Goal: Browse casually: Explore the website without a specific task or goal

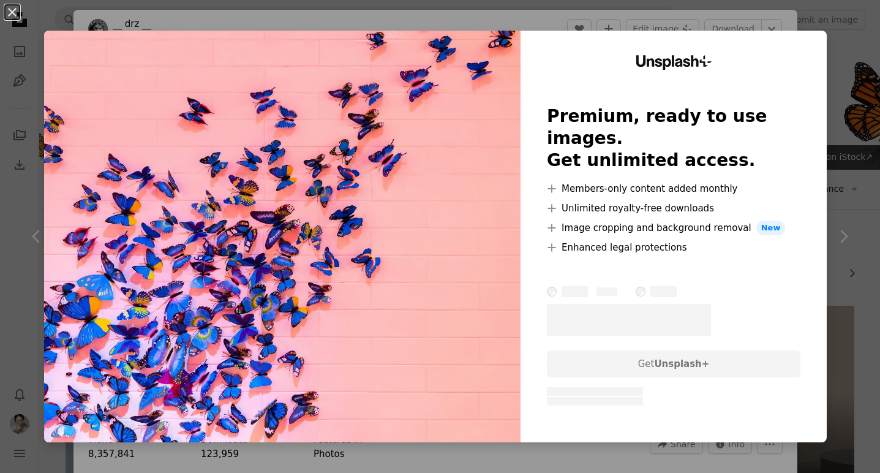
scroll to position [654, 0]
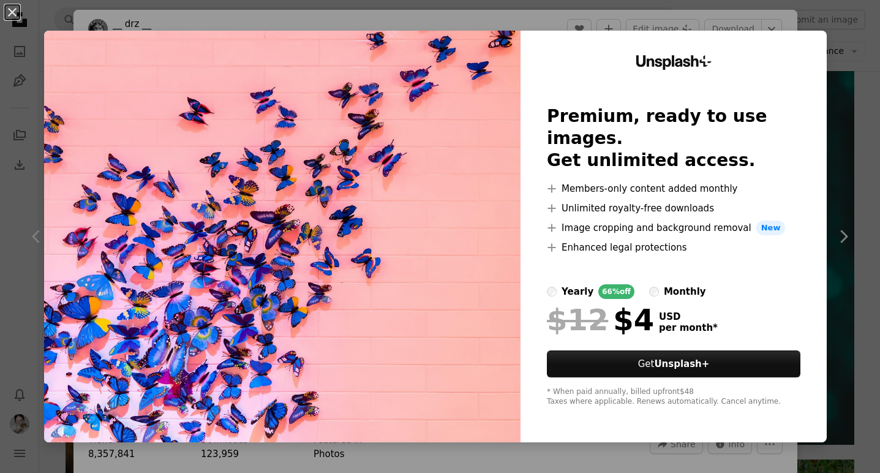
click at [671, 29] on div "An X shape Unsplash+ Premium, ready to use images. Get unlimited access. A plus…" at bounding box center [440, 236] width 880 height 473
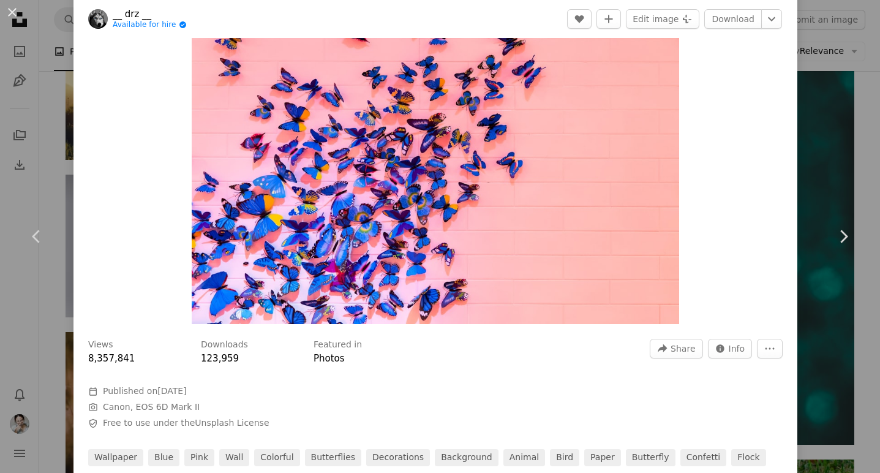
scroll to position [111, 0]
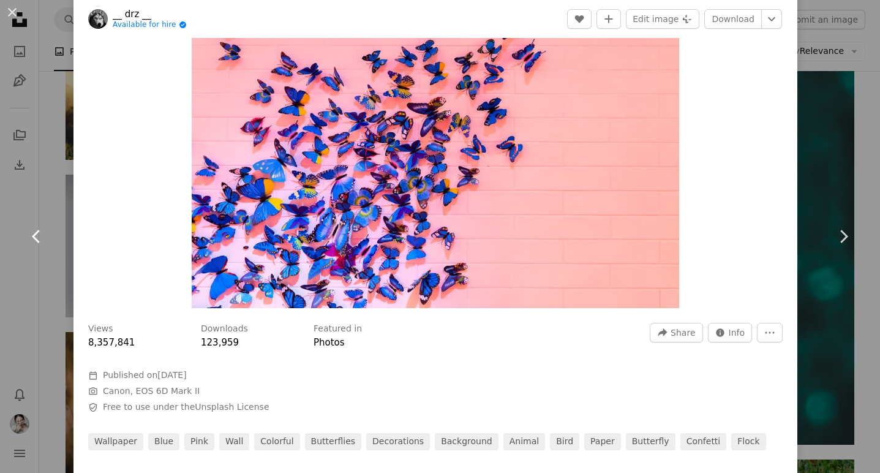
click at [42, 216] on link "Chevron left" at bounding box center [36, 237] width 73 height 118
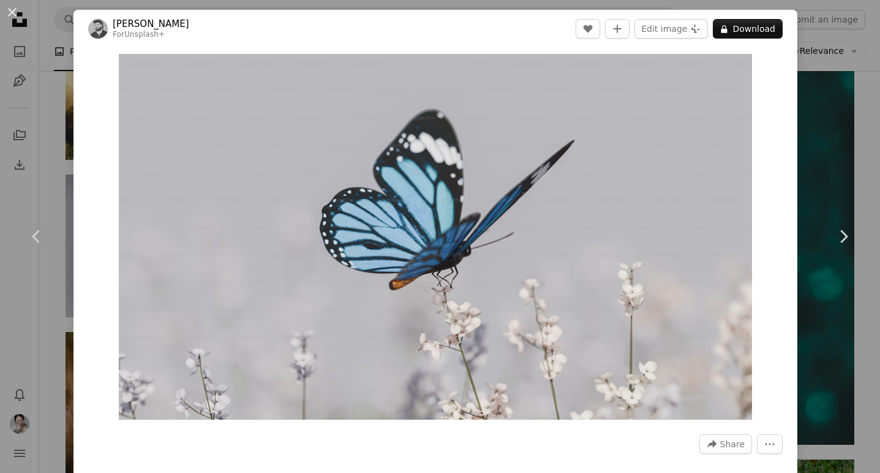
click at [849, 167] on div "An X shape Chevron left Chevron right [PERSON_NAME] For Unsplash+ A heart A plu…" at bounding box center [440, 236] width 880 height 473
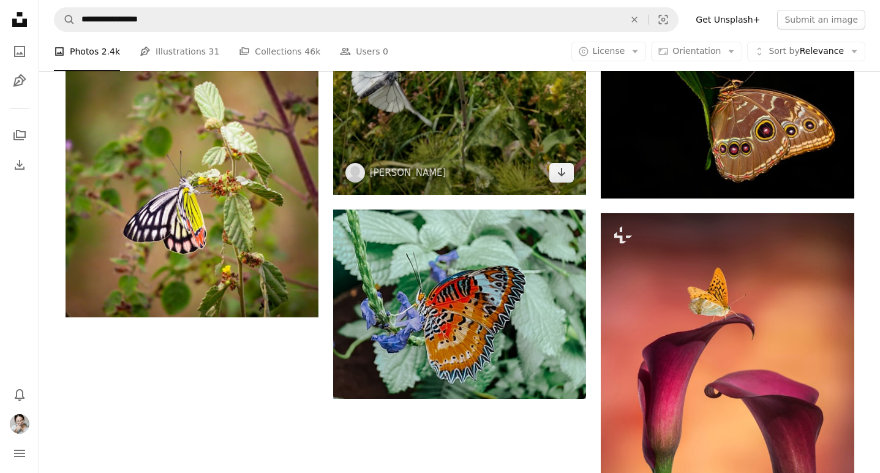
scroll to position [1484, 0]
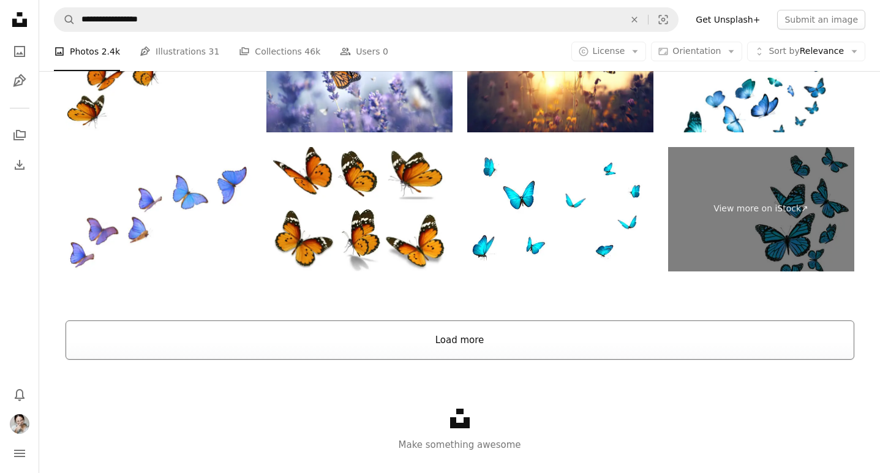
click at [535, 328] on button "Load more" at bounding box center [460, 339] width 789 height 39
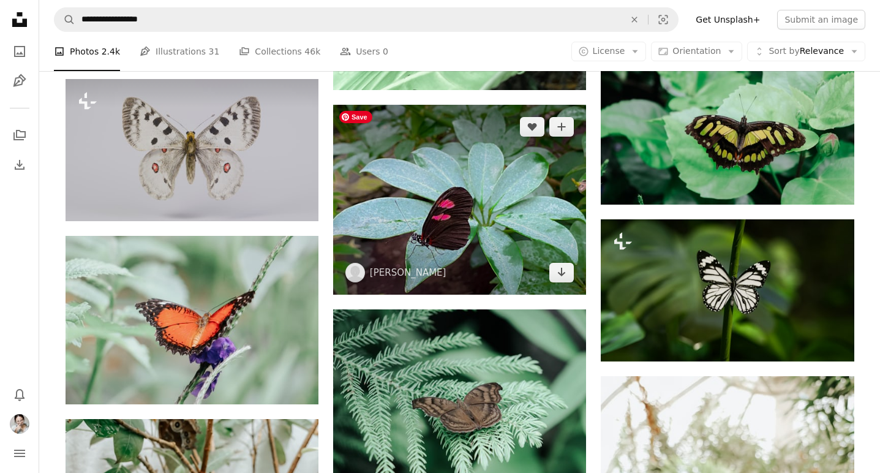
scroll to position [4607, 0]
